Goal: Task Accomplishment & Management: Use online tool/utility

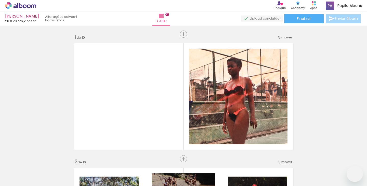
click at [0, 0] on slot at bounding box center [0, 0] width 0 height 0
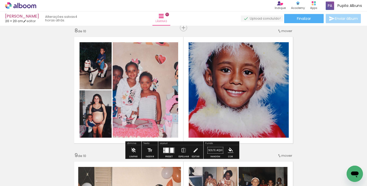
scroll to position [0, 561]
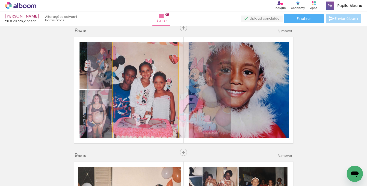
drag, startPoint x: 148, startPoint y: 79, endPoint x: 162, endPoint y: 81, distance: 13.8
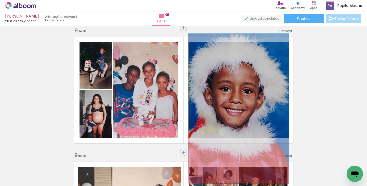
drag, startPoint x: 230, startPoint y: 82, endPoint x: 228, endPoint y: 100, distance: 19.0
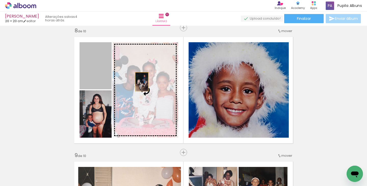
drag, startPoint x: 91, startPoint y: 66, endPoint x: 137, endPoint y: 82, distance: 48.3
click at [0, 0] on slot at bounding box center [0, 0] width 0 height 0
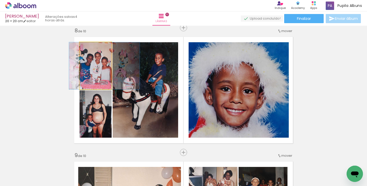
drag, startPoint x: 92, startPoint y: 76, endPoint x: 101, endPoint y: 74, distance: 9.1
click at [97, 76] on quentale-photo at bounding box center [95, 65] width 32 height 47
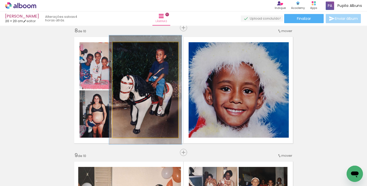
click at [126, 46] on div at bounding box center [127, 48] width 8 height 8
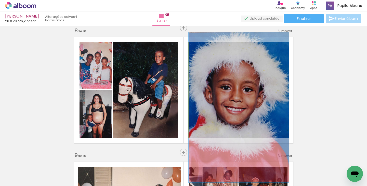
drag, startPoint x: 240, startPoint y: 101, endPoint x: 244, endPoint y: 100, distance: 4.1
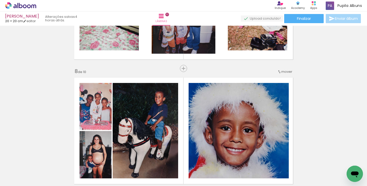
scroll to position [868, 0]
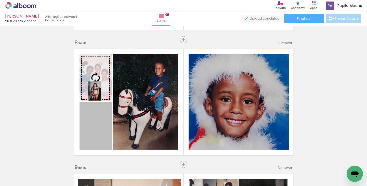
drag, startPoint x: 95, startPoint y: 126, endPoint x: 93, endPoint y: 91, distance: 34.4
click at [0, 0] on slot at bounding box center [0, 0] width 0 height 0
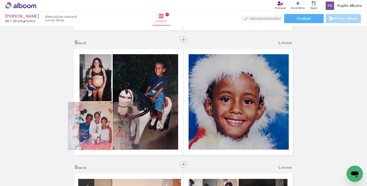
drag, startPoint x: 88, startPoint y: 130, endPoint x: 97, endPoint y: 130, distance: 8.4
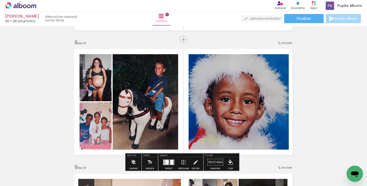
scroll to position [892, 0]
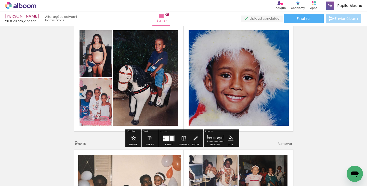
click at [165, 140] on div at bounding box center [167, 138] width 4 height 5
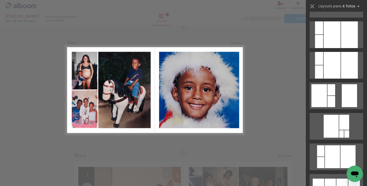
scroll to position [2970, 0]
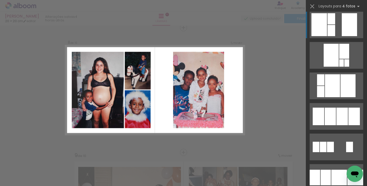
click at [324, 44] on div at bounding box center [331, 55] width 15 height 23
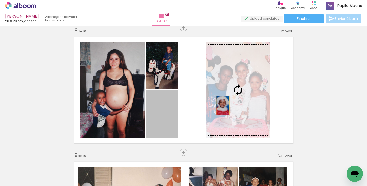
drag, startPoint x: 158, startPoint y: 125, endPoint x: 236, endPoint y: 99, distance: 82.0
click at [0, 0] on slot at bounding box center [0, 0] width 0 height 0
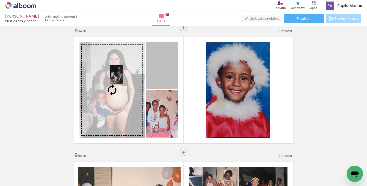
drag, startPoint x: 149, startPoint y: 65, endPoint x: 106, endPoint y: 77, distance: 44.8
click at [0, 0] on slot at bounding box center [0, 0] width 0 height 0
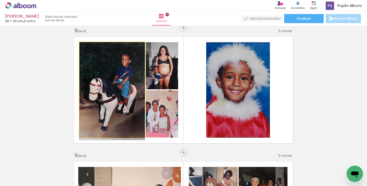
drag, startPoint x: 110, startPoint y: 87, endPoint x: 99, endPoint y: 97, distance: 14.8
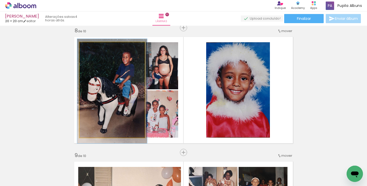
type paper-slider "107"
click at [93, 48] on div at bounding box center [93, 48] width 8 height 8
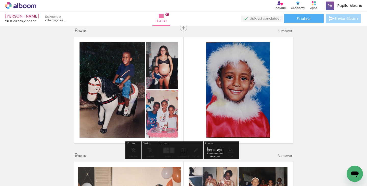
drag, startPoint x: 161, startPoint y: 115, endPoint x: 170, endPoint y: 109, distance: 11.2
click at [169, 152] on quentale-layouter at bounding box center [169, 151] width 12 height 6
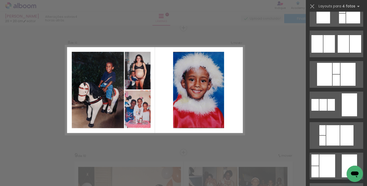
scroll to position [2495, 0]
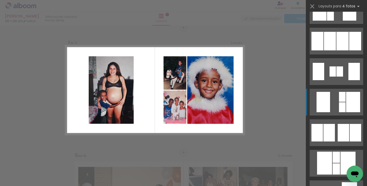
click at [351, 152] on div at bounding box center [347, 163] width 15 height 23
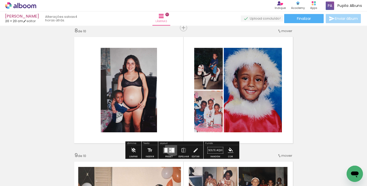
click at [172, 148] on quentale-layouter at bounding box center [169, 151] width 12 height 6
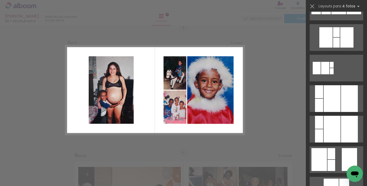
scroll to position [2906, 0]
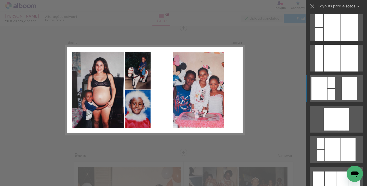
click at [335, 106] on quentale-layouter at bounding box center [337, 119] width 54 height 27
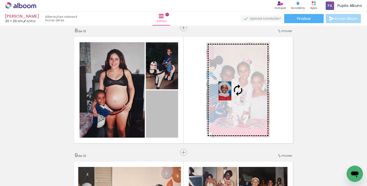
drag, startPoint x: 170, startPoint y: 111, endPoint x: 223, endPoint y: 91, distance: 56.9
click at [0, 0] on slot at bounding box center [0, 0] width 0 height 0
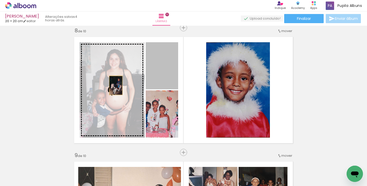
drag, startPoint x: 164, startPoint y: 76, endPoint x: 114, endPoint y: 85, distance: 50.9
click at [0, 0] on slot at bounding box center [0, 0] width 0 height 0
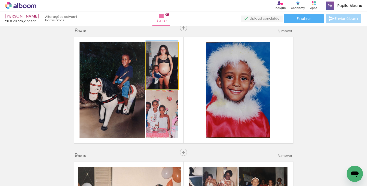
drag, startPoint x: 159, startPoint y: 69, endPoint x: 164, endPoint y: 75, distance: 8.4
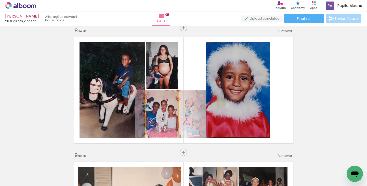
drag, startPoint x: 163, startPoint y: 117, endPoint x: 172, endPoint y: 114, distance: 9.1
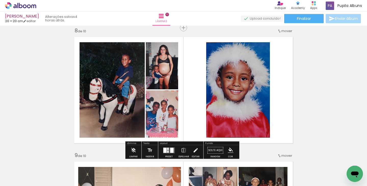
click at [193, 152] on iron-icon at bounding box center [196, 150] width 6 height 10
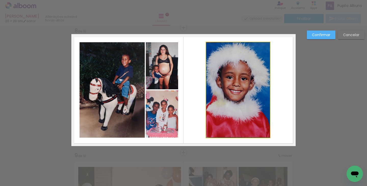
click at [238, 95] on quentale-photo at bounding box center [238, 90] width 64 height 96
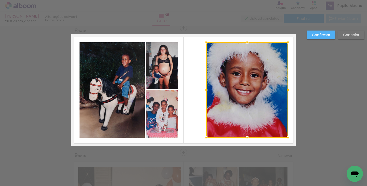
drag, startPoint x: 270, startPoint y: 90, endPoint x: 288, endPoint y: 88, distance: 18.2
click at [288, 88] on div at bounding box center [288, 90] width 10 height 10
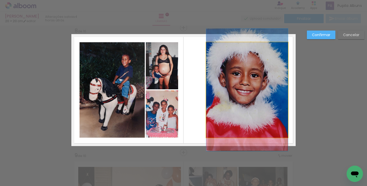
click at [212, 93] on quentale-photo at bounding box center [247, 90] width 82 height 96
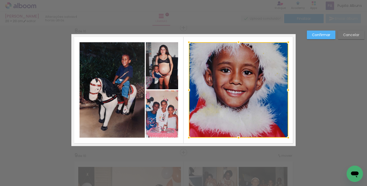
drag, startPoint x: 206, startPoint y: 91, endPoint x: 189, endPoint y: 92, distance: 17.4
click at [189, 92] on div at bounding box center [189, 90] width 10 height 10
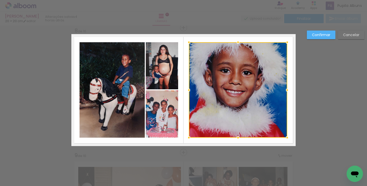
click at [284, 89] on div at bounding box center [287, 90] width 10 height 10
drag, startPoint x: 248, startPoint y: 75, endPoint x: 251, endPoint y: 78, distance: 4.7
click at [251, 78] on div at bounding box center [238, 91] width 98 height 96
click at [330, 32] on paper-button "Confirmar" at bounding box center [321, 35] width 29 height 9
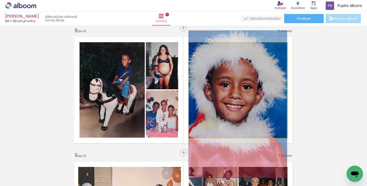
drag, startPoint x: 253, startPoint y: 69, endPoint x: 251, endPoint y: 83, distance: 14.1
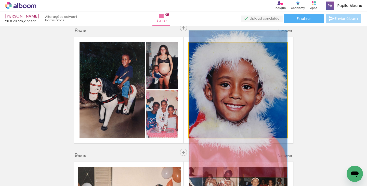
click at [220, 90] on quentale-photo at bounding box center [238, 91] width 98 height 96
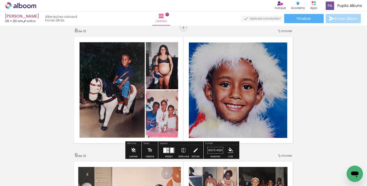
click at [195, 153] on iron-icon at bounding box center [196, 150] width 6 height 10
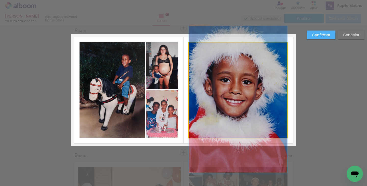
drag, startPoint x: 249, startPoint y: 110, endPoint x: 249, endPoint y: 105, distance: 4.8
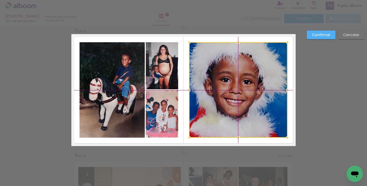
drag, startPoint x: 250, startPoint y: 78, endPoint x: 246, endPoint y: 79, distance: 4.4
click at [246, 79] on div at bounding box center [238, 90] width 98 height 96
click at [0, 0] on slot "Confirmar" at bounding box center [0, 0] width 0 height 0
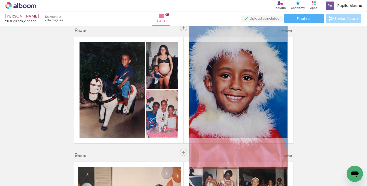
drag, startPoint x: 256, startPoint y: 86, endPoint x: 255, endPoint y: 83, distance: 3.8
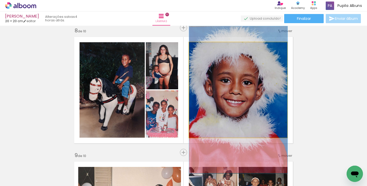
drag, startPoint x: 256, startPoint y: 83, endPoint x: 256, endPoint y: 87, distance: 4.6
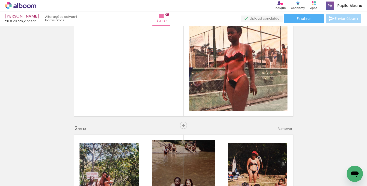
scroll to position [5, 0]
